Goal: Information Seeking & Learning: Find specific page/section

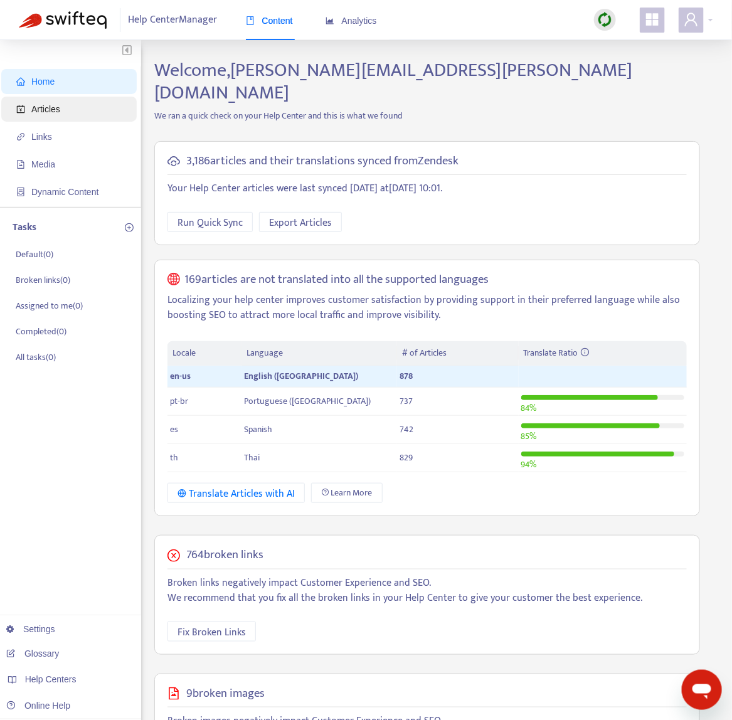
click at [62, 112] on span "Articles" at bounding box center [71, 109] width 110 height 25
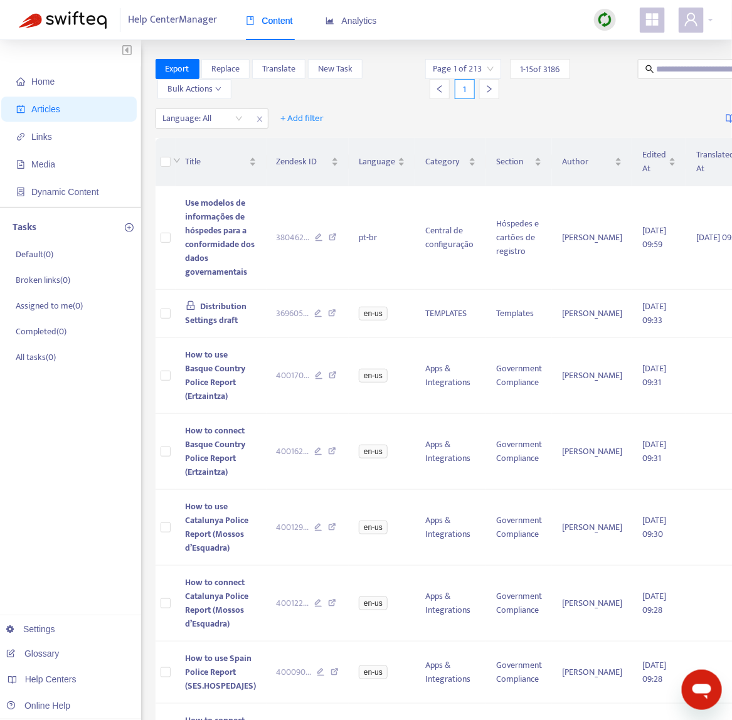
click at [564, 70] on div "1 - 15 of 3186" at bounding box center [540, 69] width 60 height 20
click at [657, 66] on input "text" at bounding box center [717, 69] width 120 height 14
type input "**********"
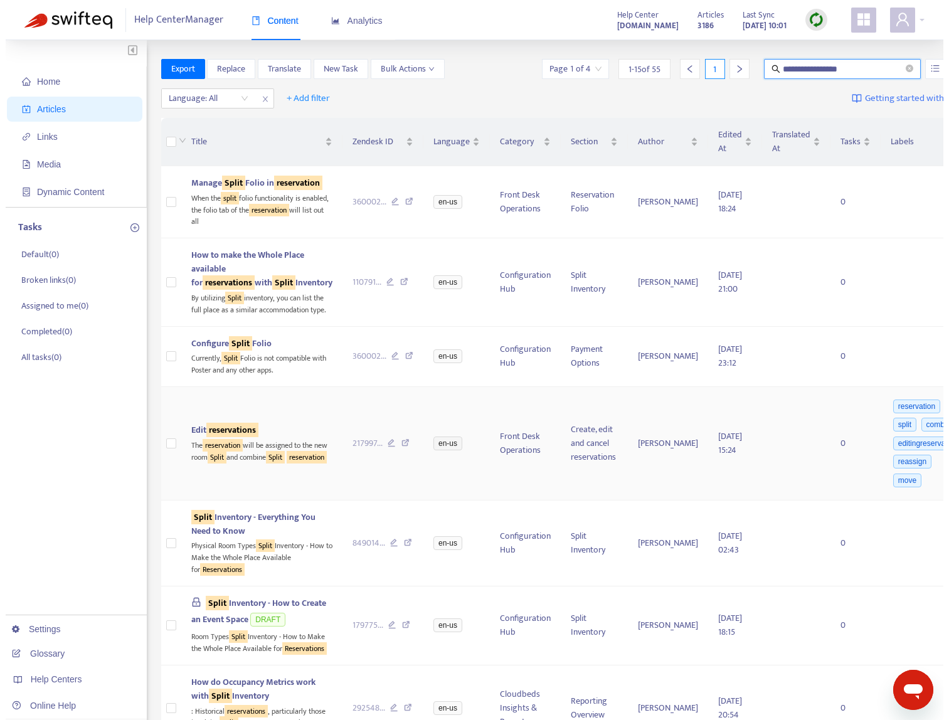
scroll to position [265, 0]
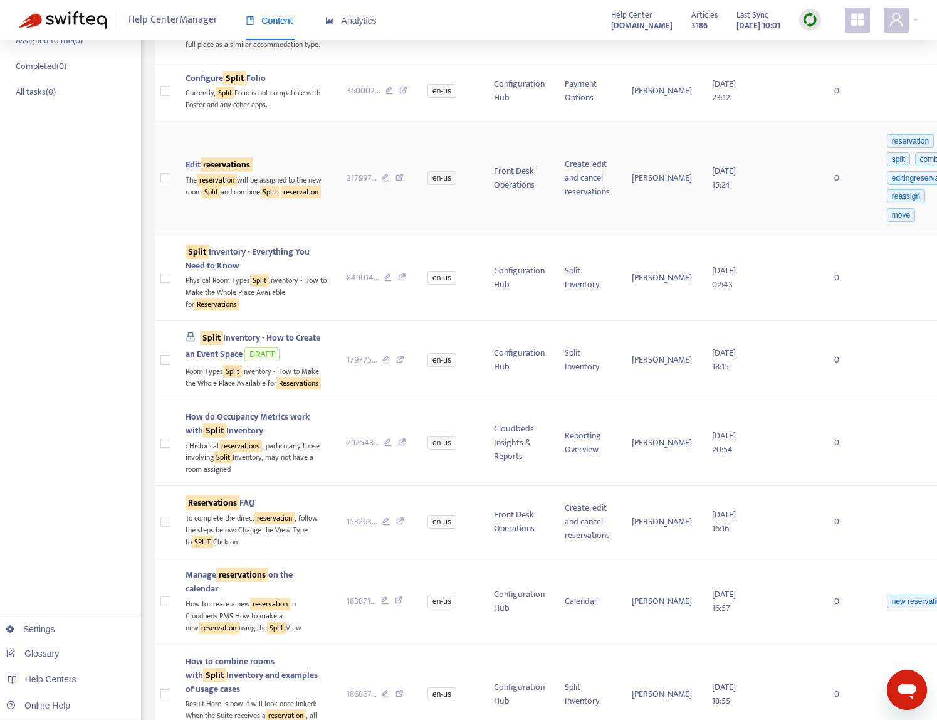
click at [230, 172] on sqkw "reservations" at bounding box center [227, 164] width 52 height 14
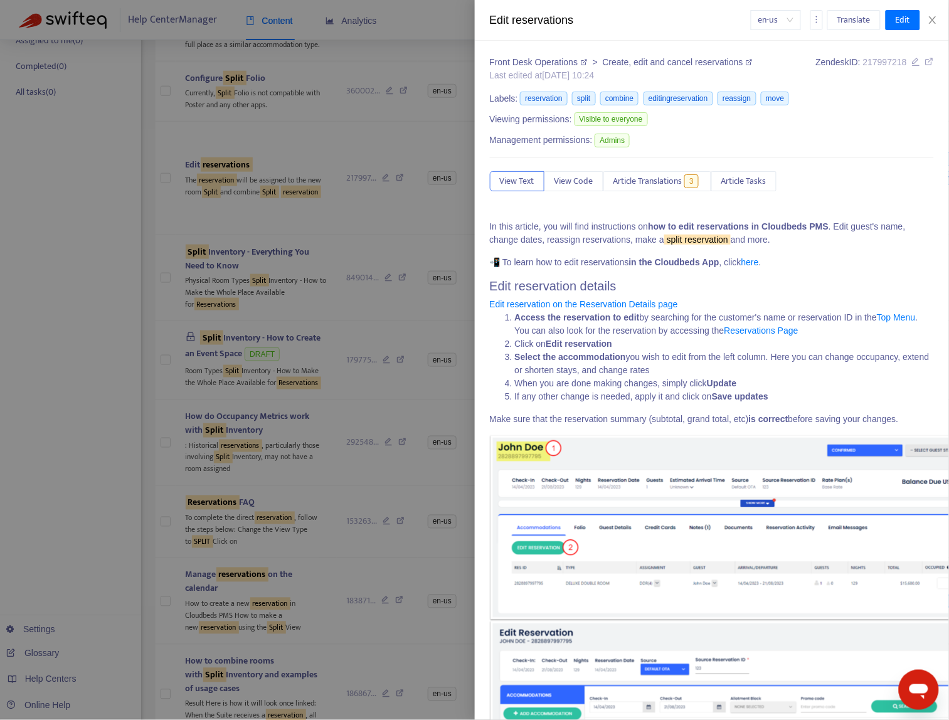
click at [743, 64] on icon at bounding box center [929, 61] width 9 height 9
